Goal: Transaction & Acquisition: Purchase product/service

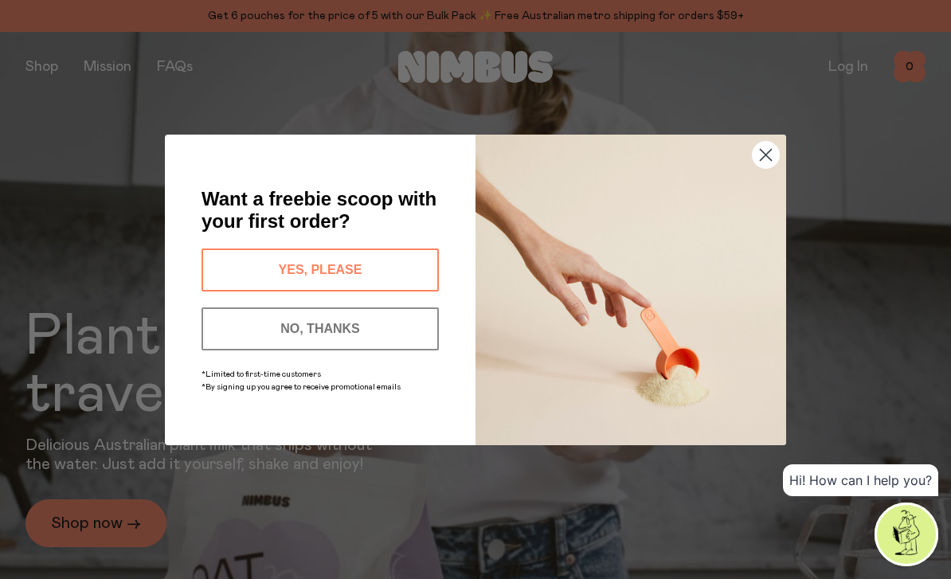
click at [26, 218] on div "Close dialog Want a freebie scoop with your first order? YES, PLEASE NO, THANKS…" at bounding box center [475, 289] width 951 height 579
click at [761, 152] on circle "Close dialog" at bounding box center [766, 154] width 26 height 26
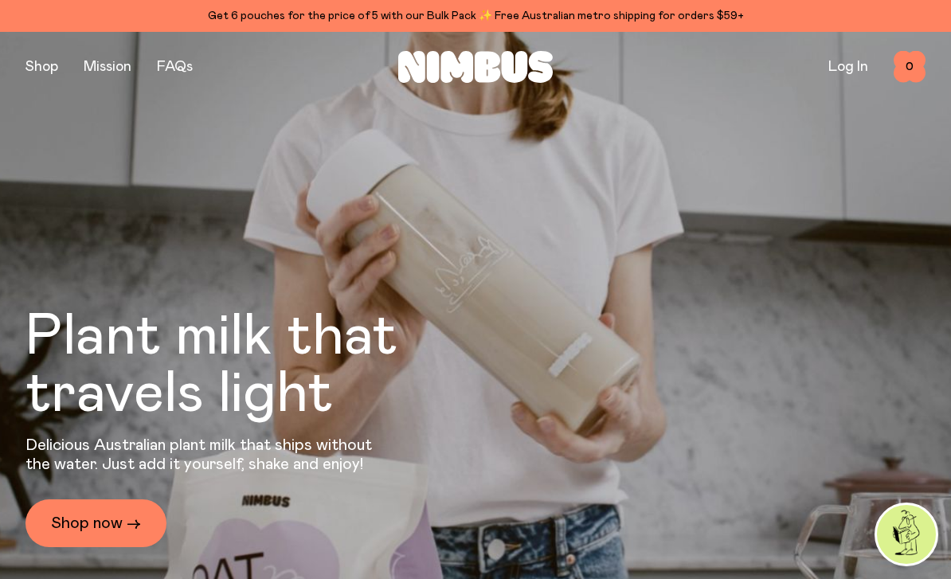
click at [27, 58] on button "button" at bounding box center [41, 67] width 33 height 22
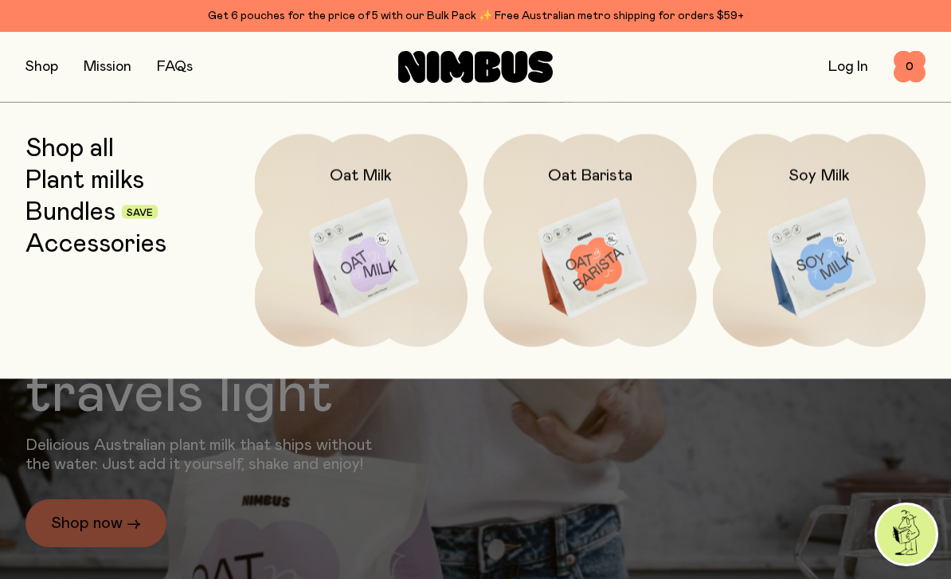
click at [66, 180] on link "Plant milks" at bounding box center [84, 180] width 119 height 29
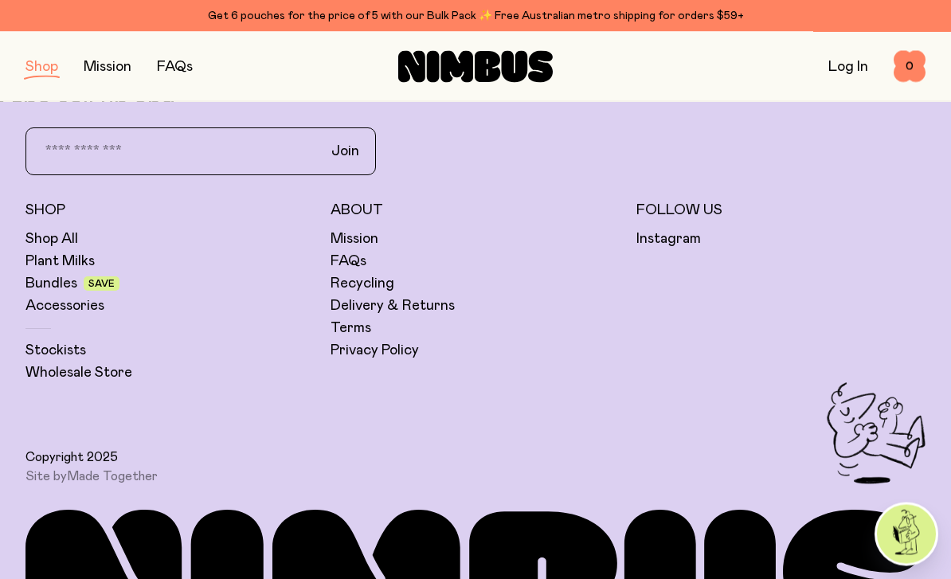
scroll to position [1057, 0]
click at [66, 380] on link "Wholesale Store" at bounding box center [78, 372] width 107 height 19
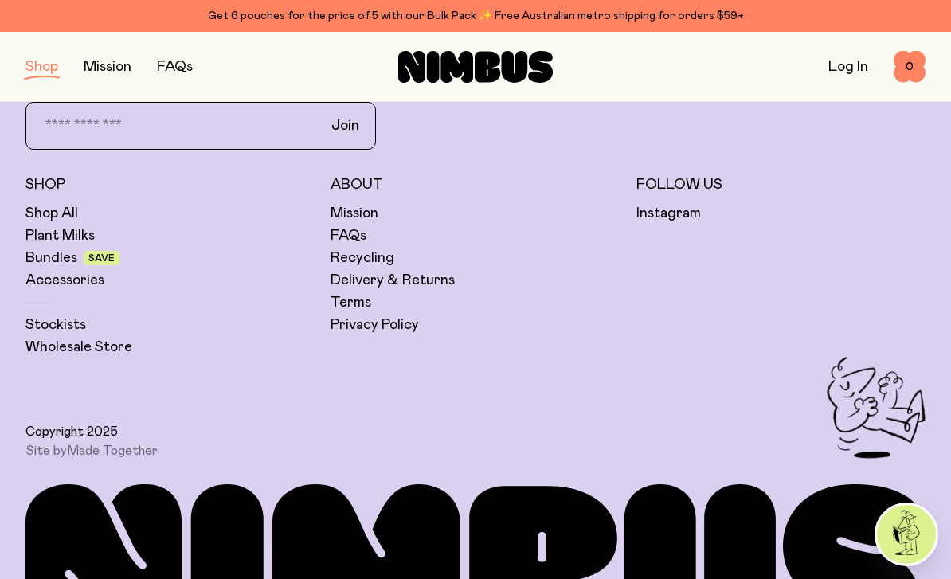
click at [47, 327] on link "Stockists" at bounding box center [55, 324] width 61 height 19
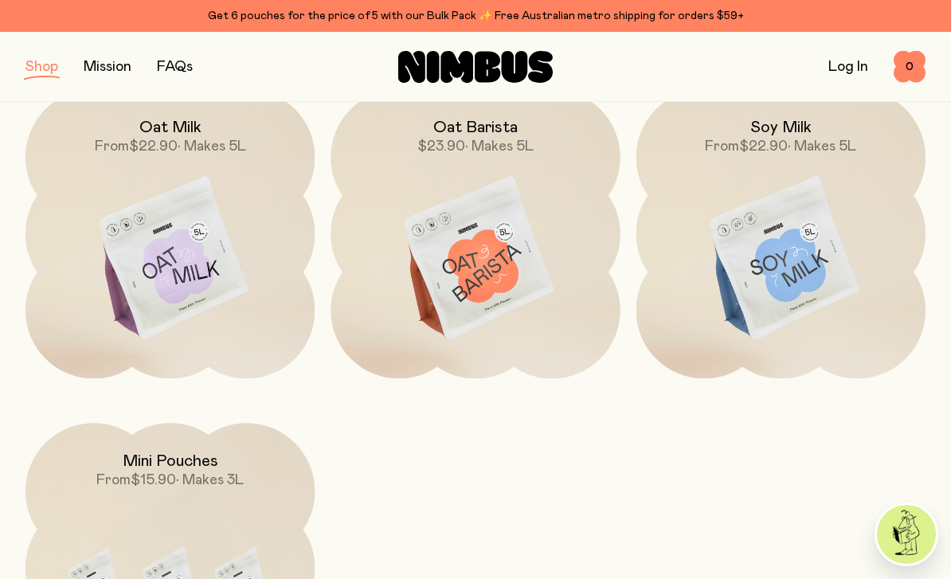
scroll to position [247, 0]
click at [123, 210] on img at bounding box center [169, 261] width 289 height 340
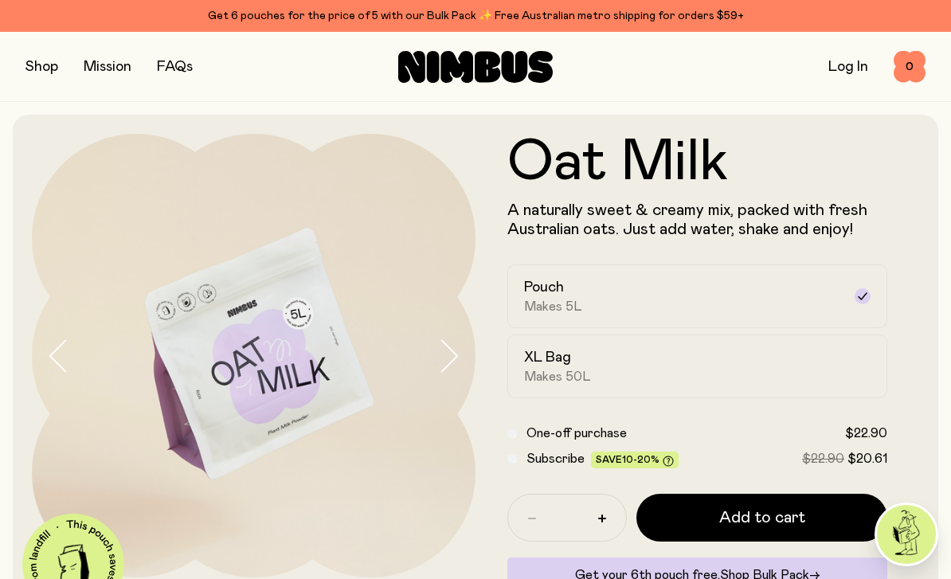
click at [861, 375] on label "XL Bag Makes 50L" at bounding box center [697, 367] width 380 height 64
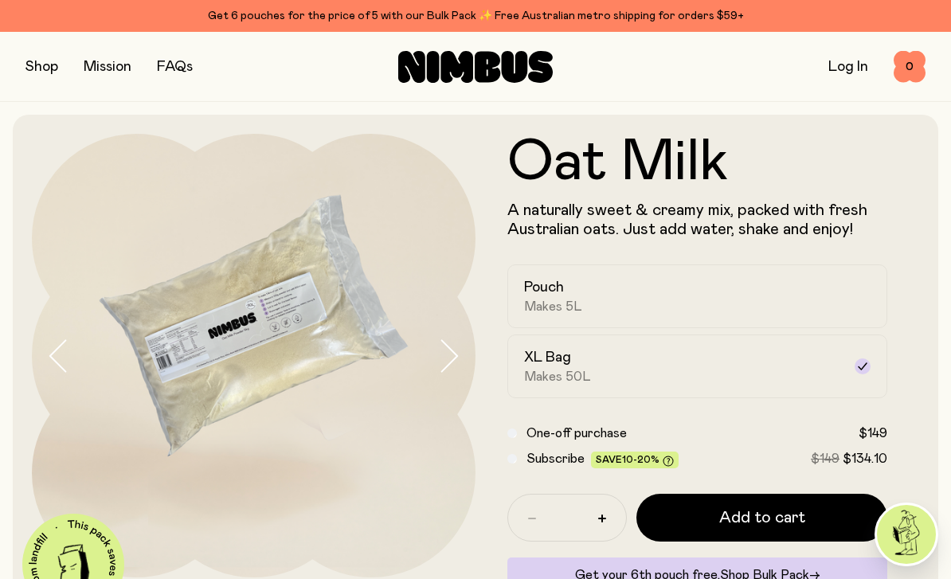
click at [847, 295] on label "Pouch Makes 5L" at bounding box center [697, 296] width 380 height 64
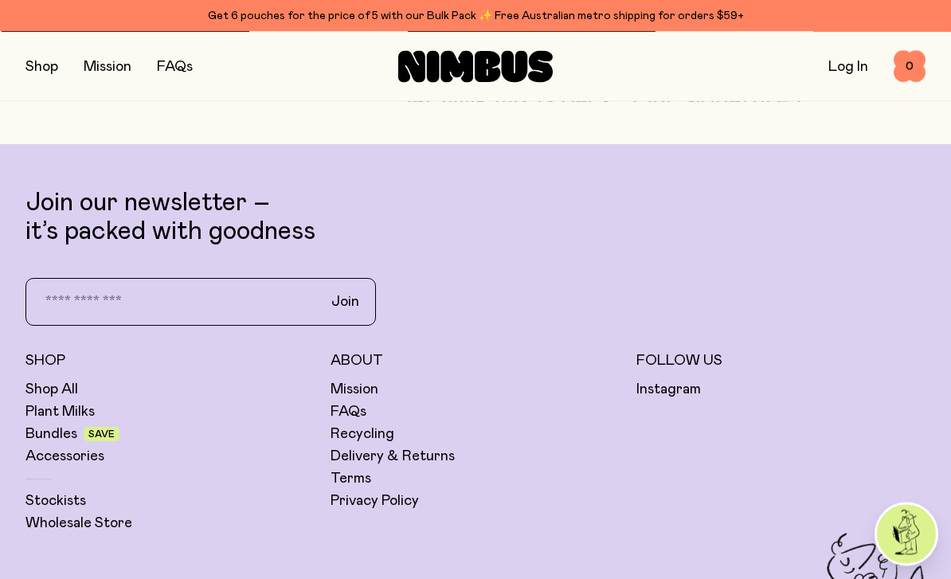
scroll to position [3681, 0]
